Goal: Navigation & Orientation: Find specific page/section

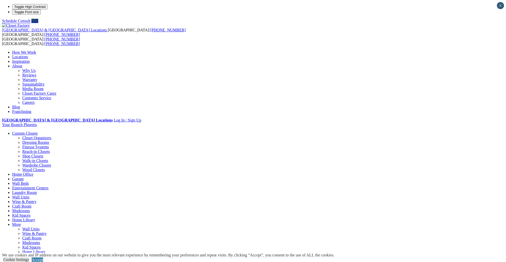
click at [49, 140] on link "Dressing Rooms" at bounding box center [35, 142] width 27 height 4
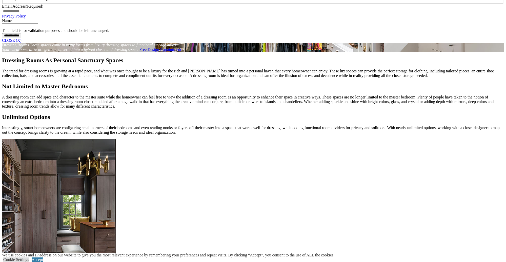
scroll to position [427, 0]
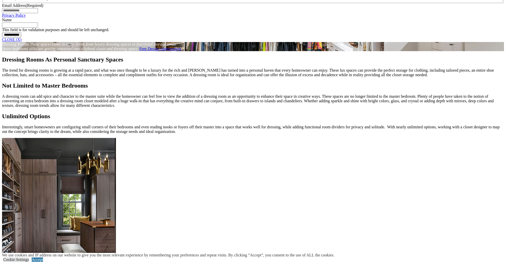
drag, startPoint x: 292, startPoint y: 95, endPoint x: 274, endPoint y: 125, distance: 34.5
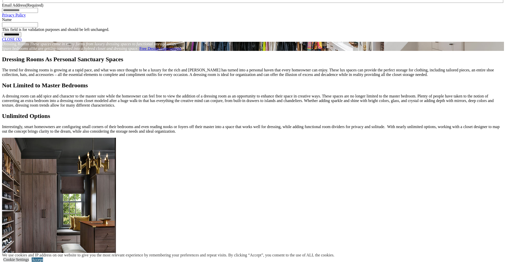
drag, startPoint x: 485, startPoint y: 255, endPoint x: 484, endPoint y: 252, distance: 3.1
click at [43, 257] on link "Accept" at bounding box center [37, 259] width 11 height 4
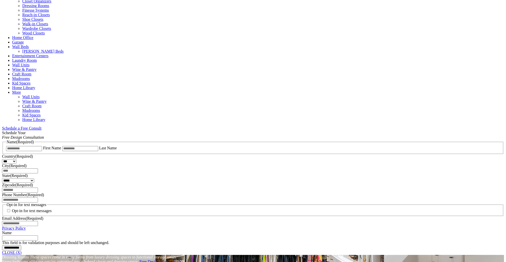
scroll to position [181, 0]
